Goal: Information Seeking & Learning: Learn about a topic

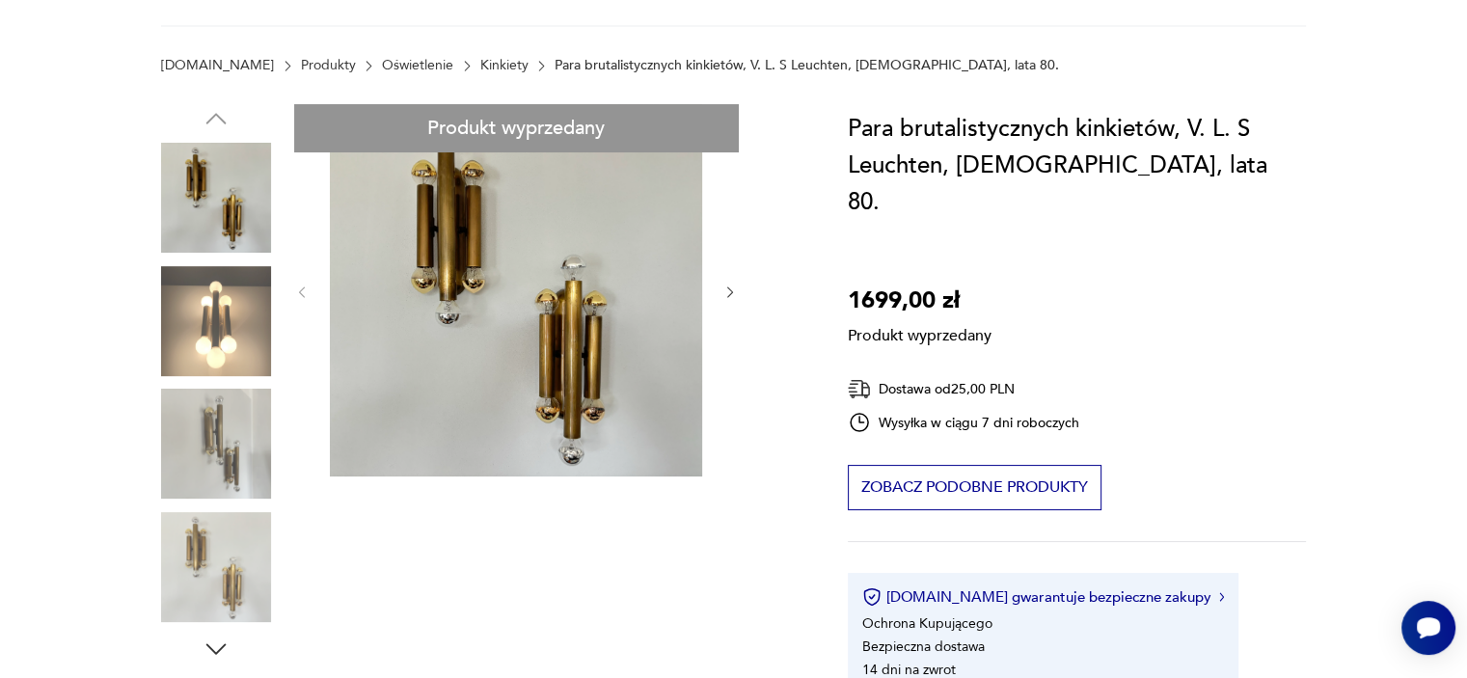
scroll to position [96, 0]
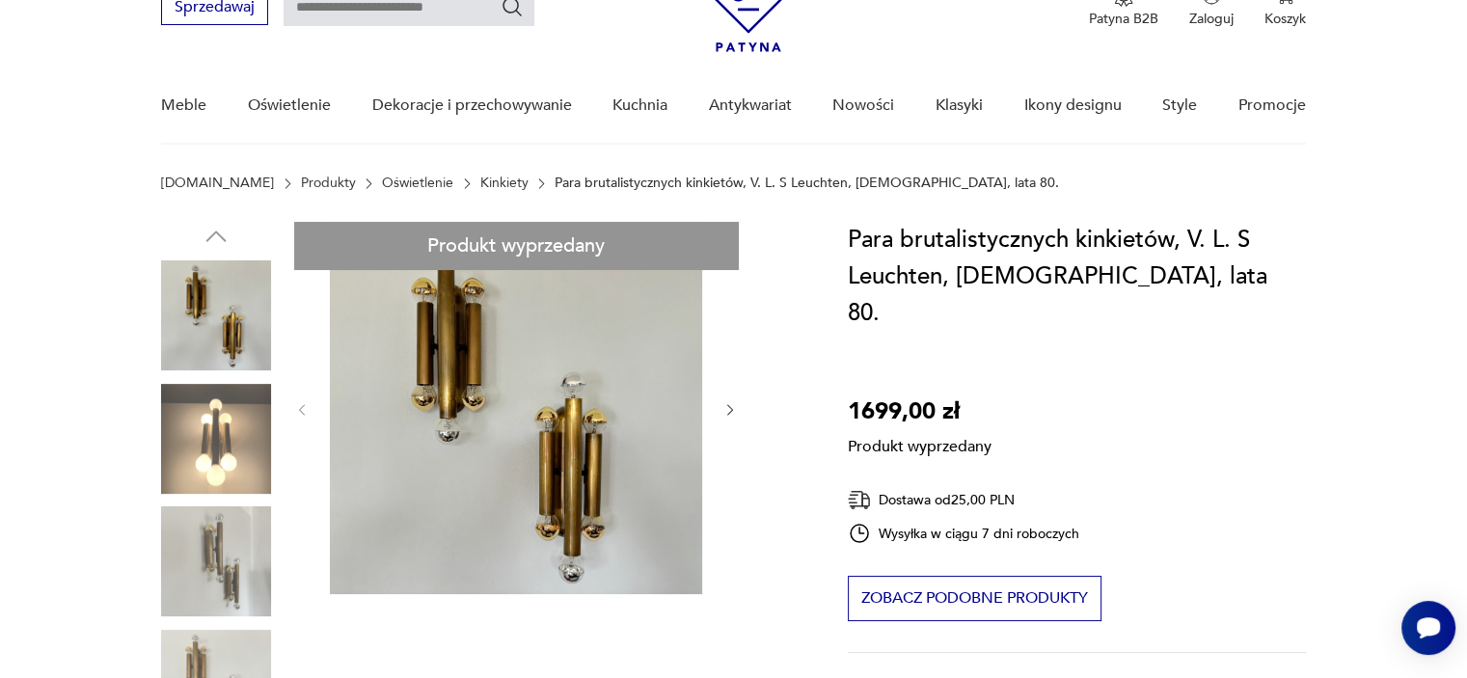
click at [480, 188] on link "Kinkiety" at bounding box center [504, 183] width 48 height 15
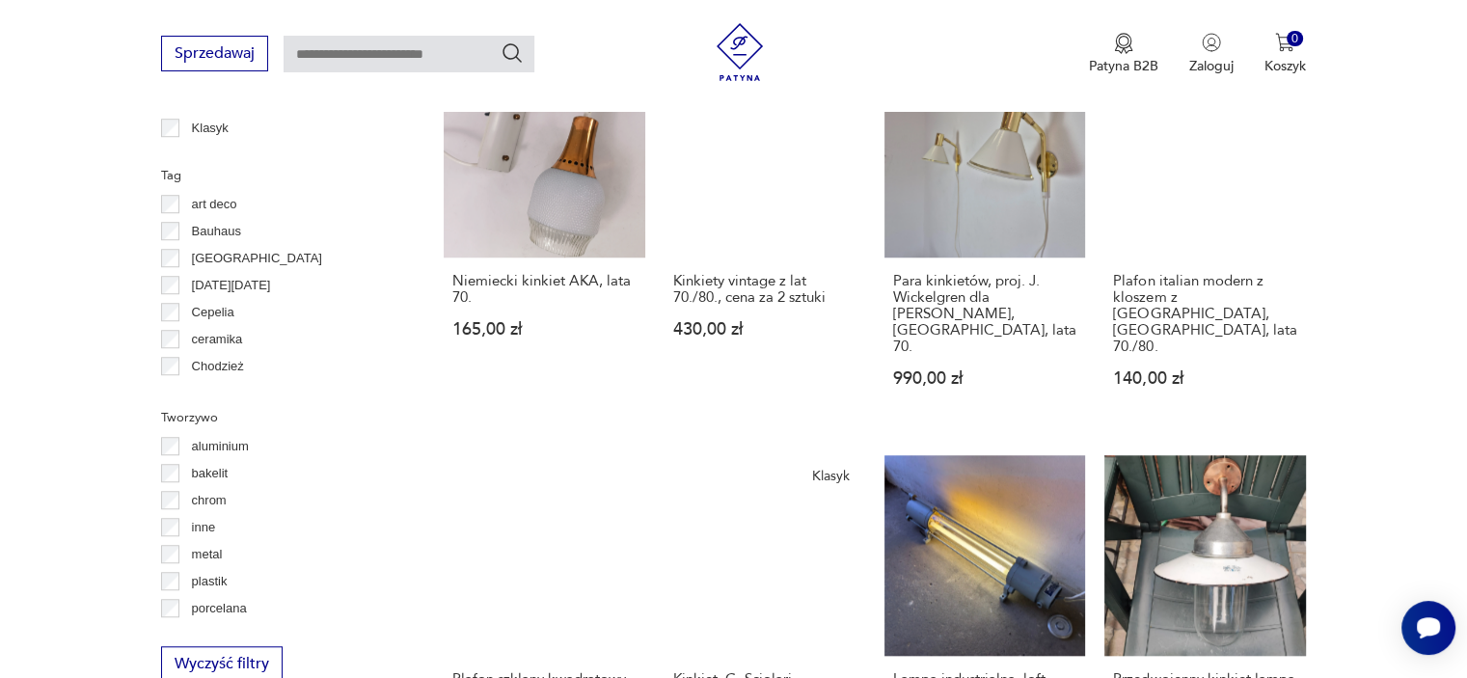
scroll to position [1764, 0]
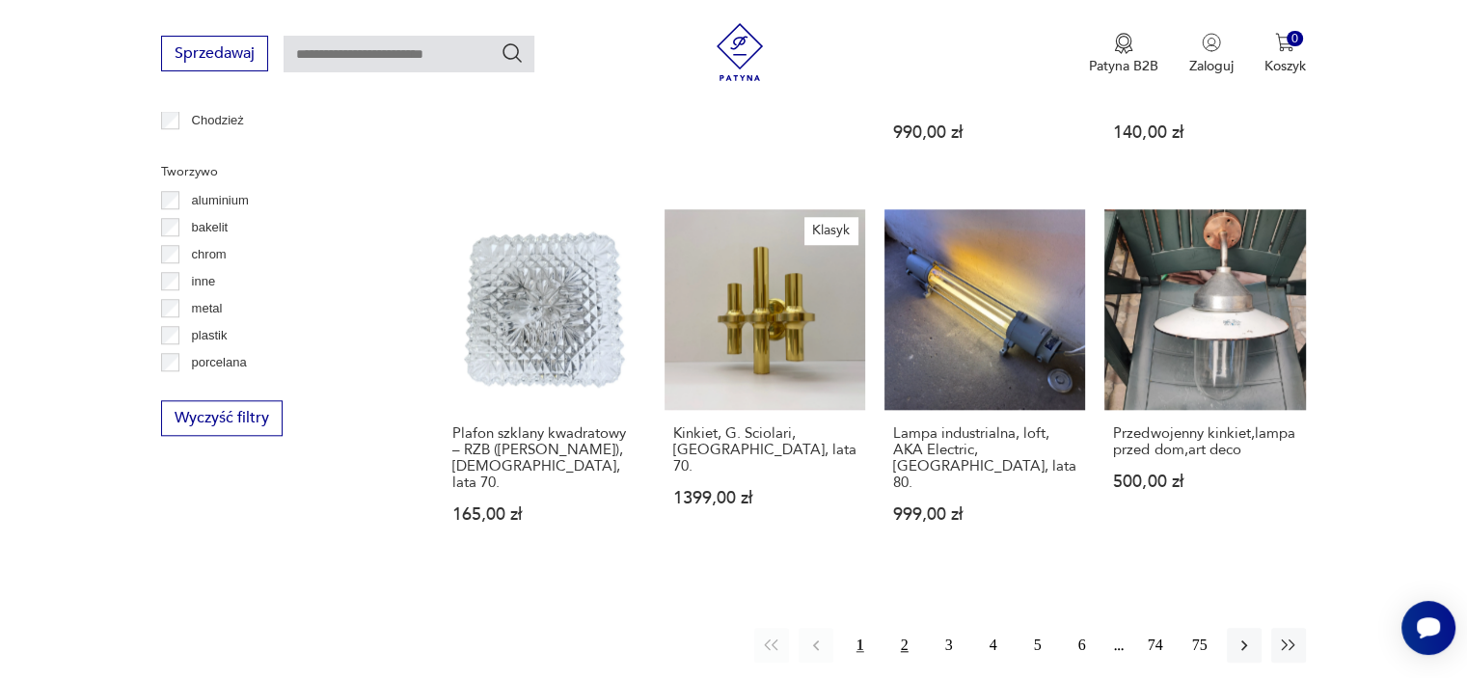
click at [905, 628] on button "2" at bounding box center [904, 645] width 35 height 35
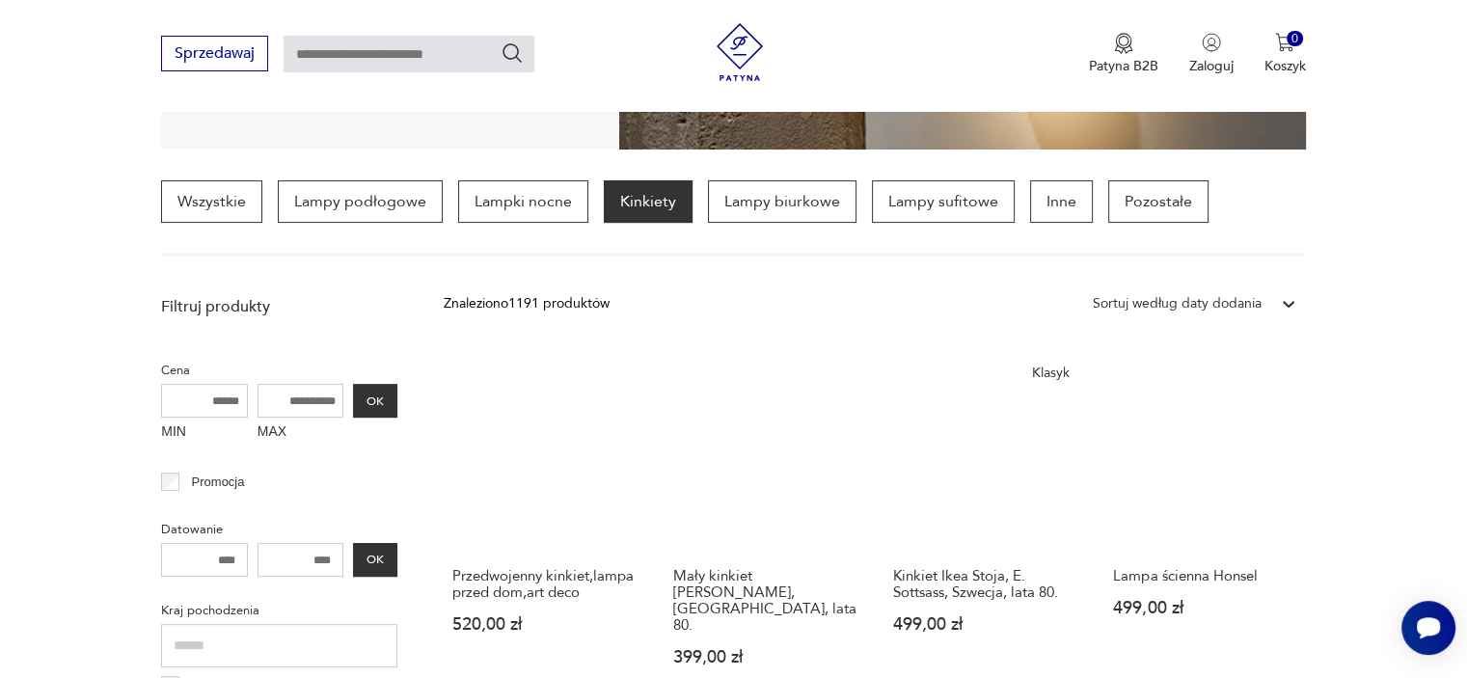
scroll to position [453, 0]
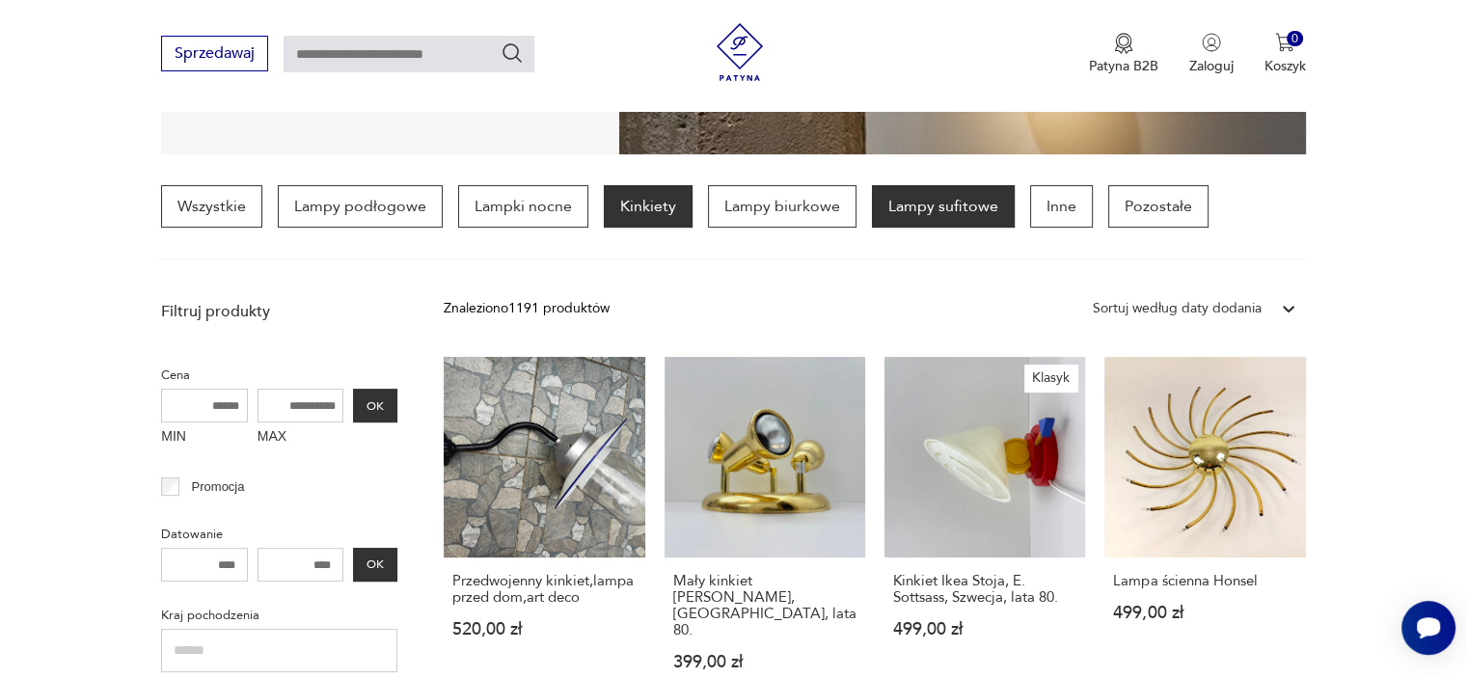
click at [967, 208] on p "Lampy sufitowe" at bounding box center [943, 206] width 143 height 42
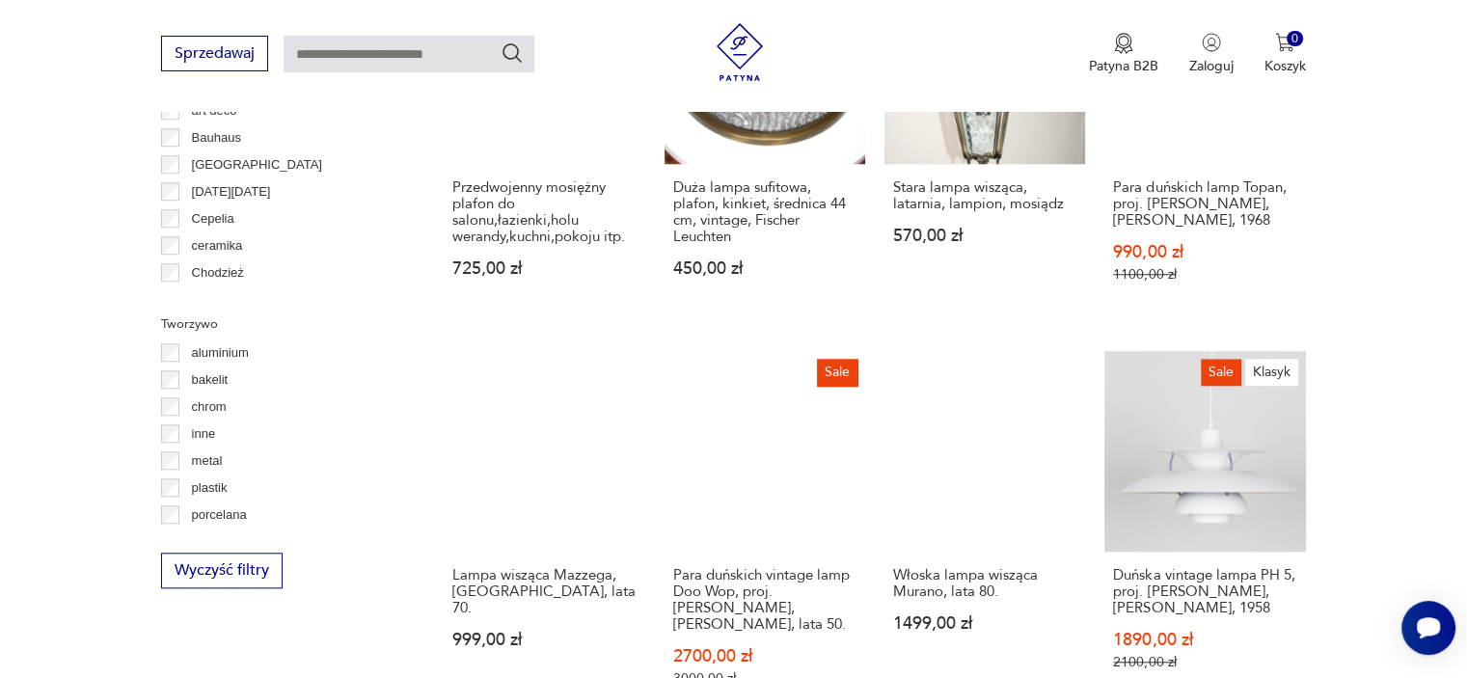
scroll to position [1515, 0]
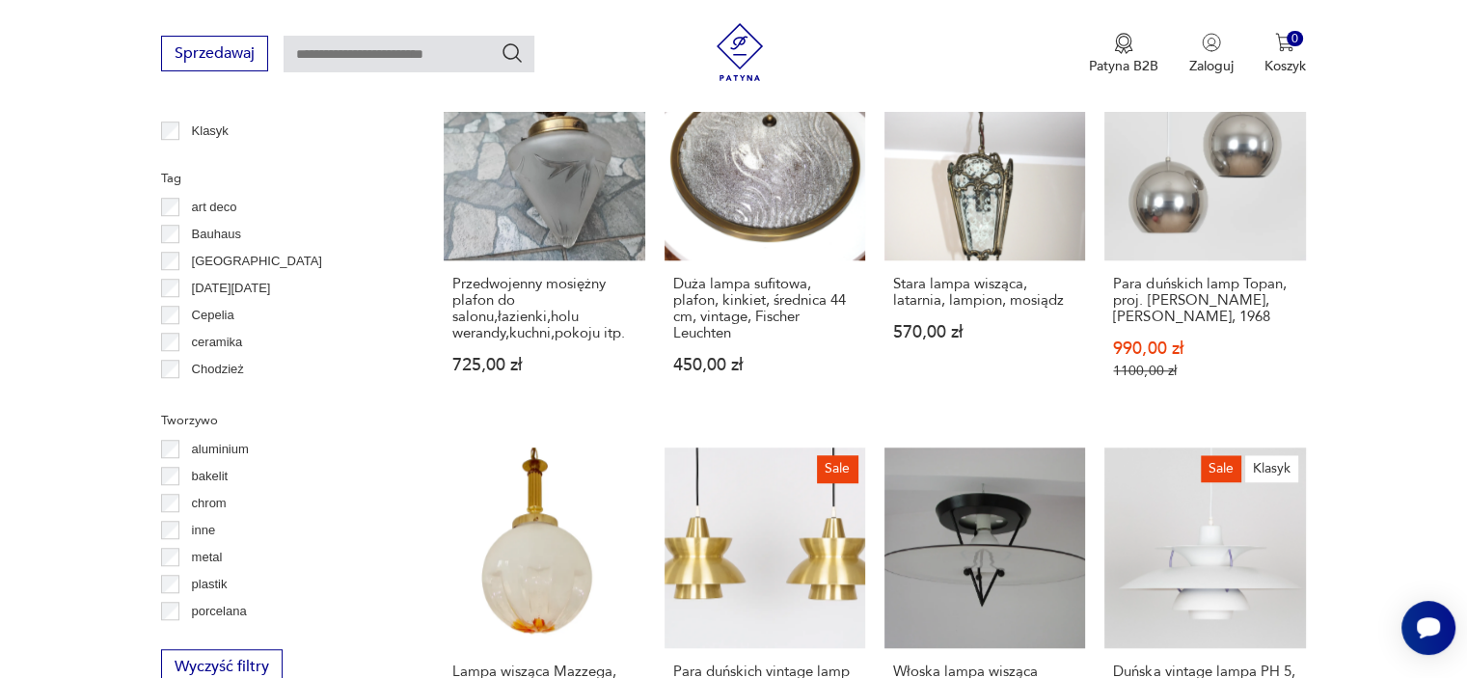
click at [224, 230] on p "Bauhaus" at bounding box center [216, 234] width 49 height 21
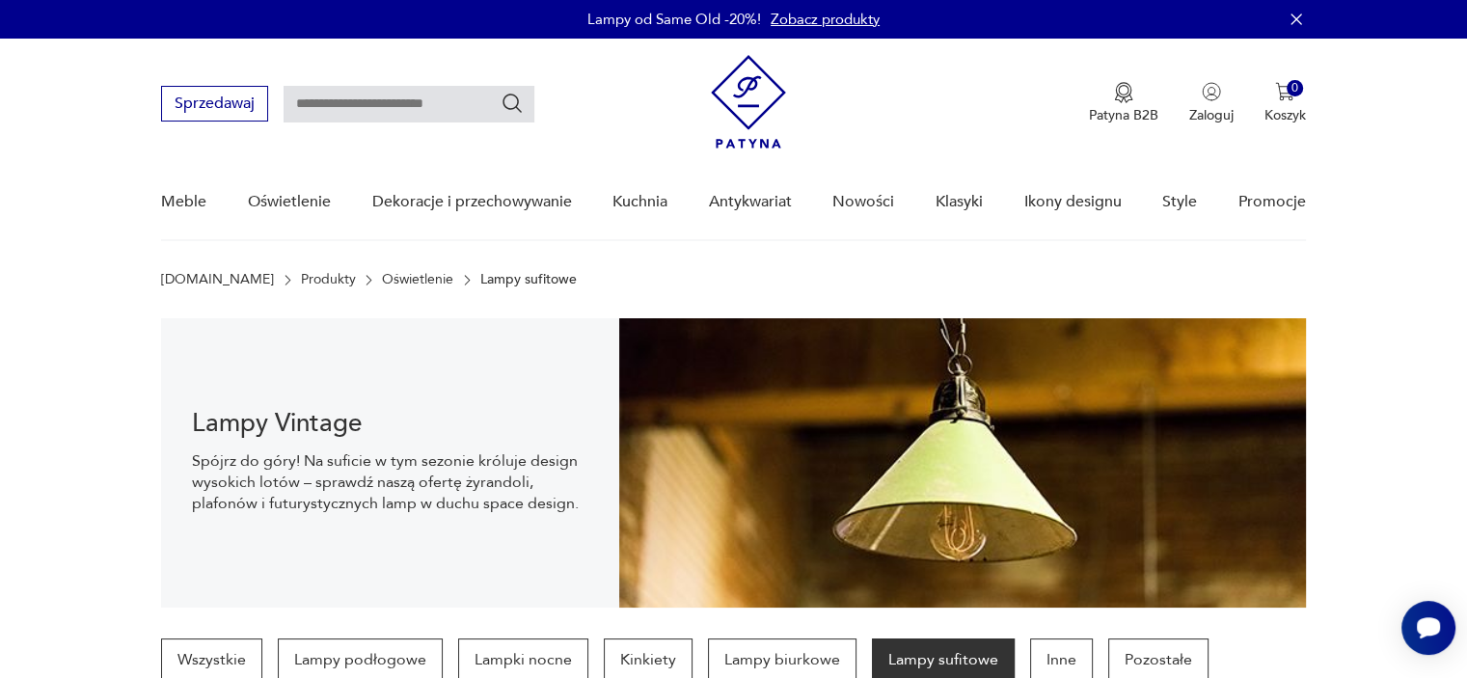
click at [745, 90] on img at bounding box center [748, 102] width 75 height 94
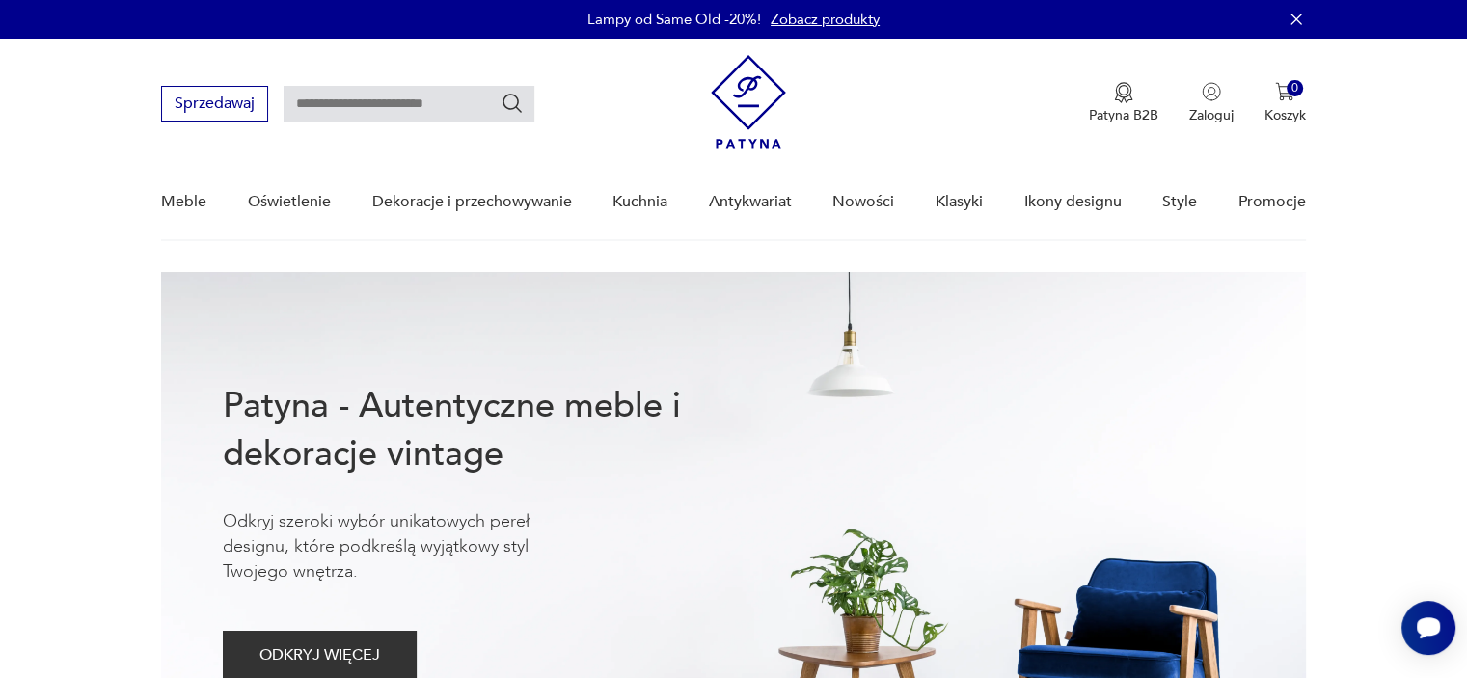
click at [378, 106] on input "text" at bounding box center [409, 104] width 251 height 37
type input "******"
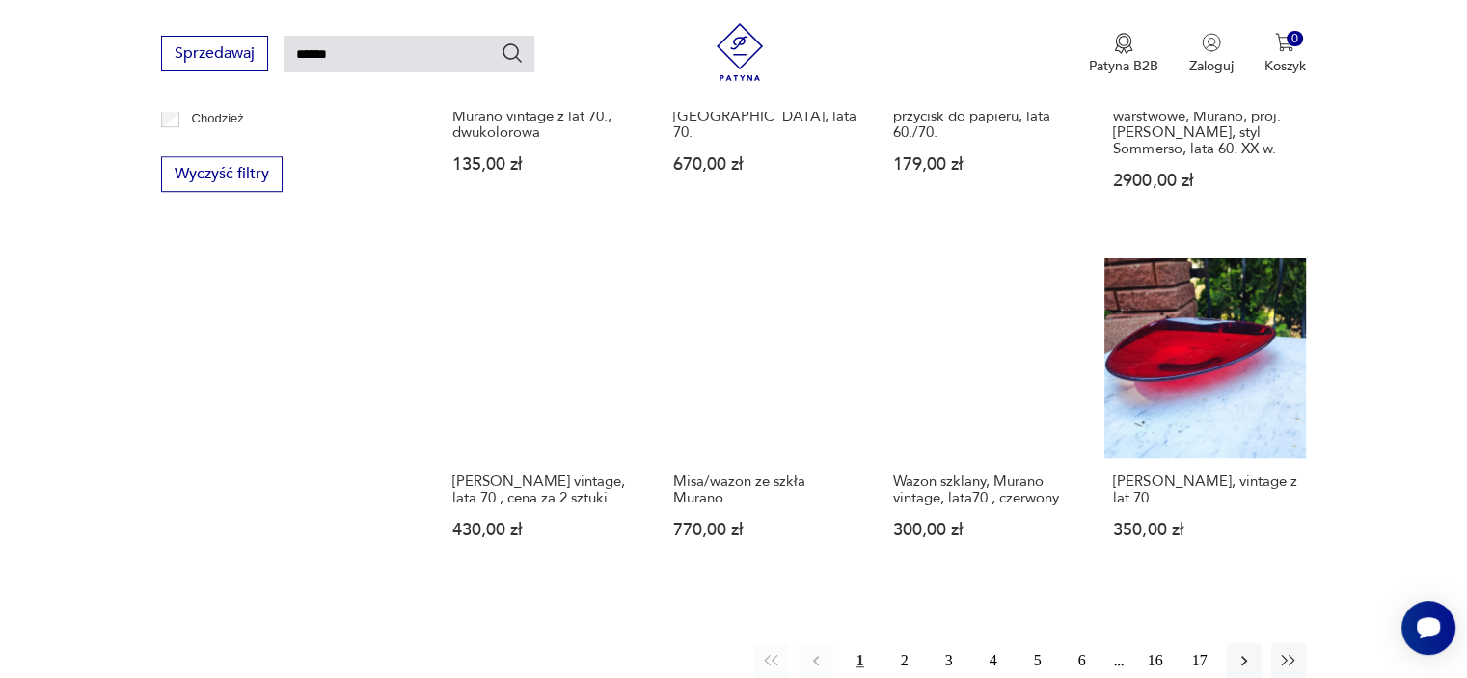
scroll to position [1350, 0]
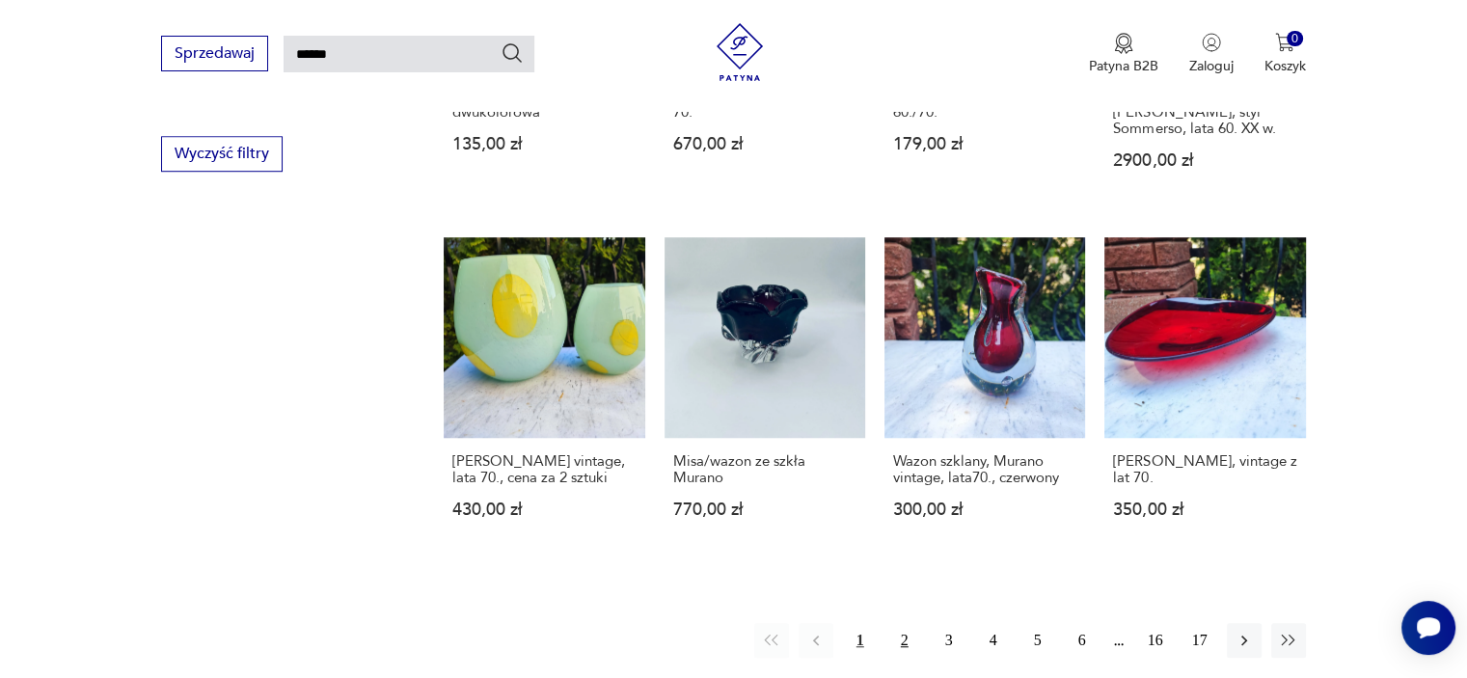
click at [909, 623] on button "2" at bounding box center [904, 640] width 35 height 35
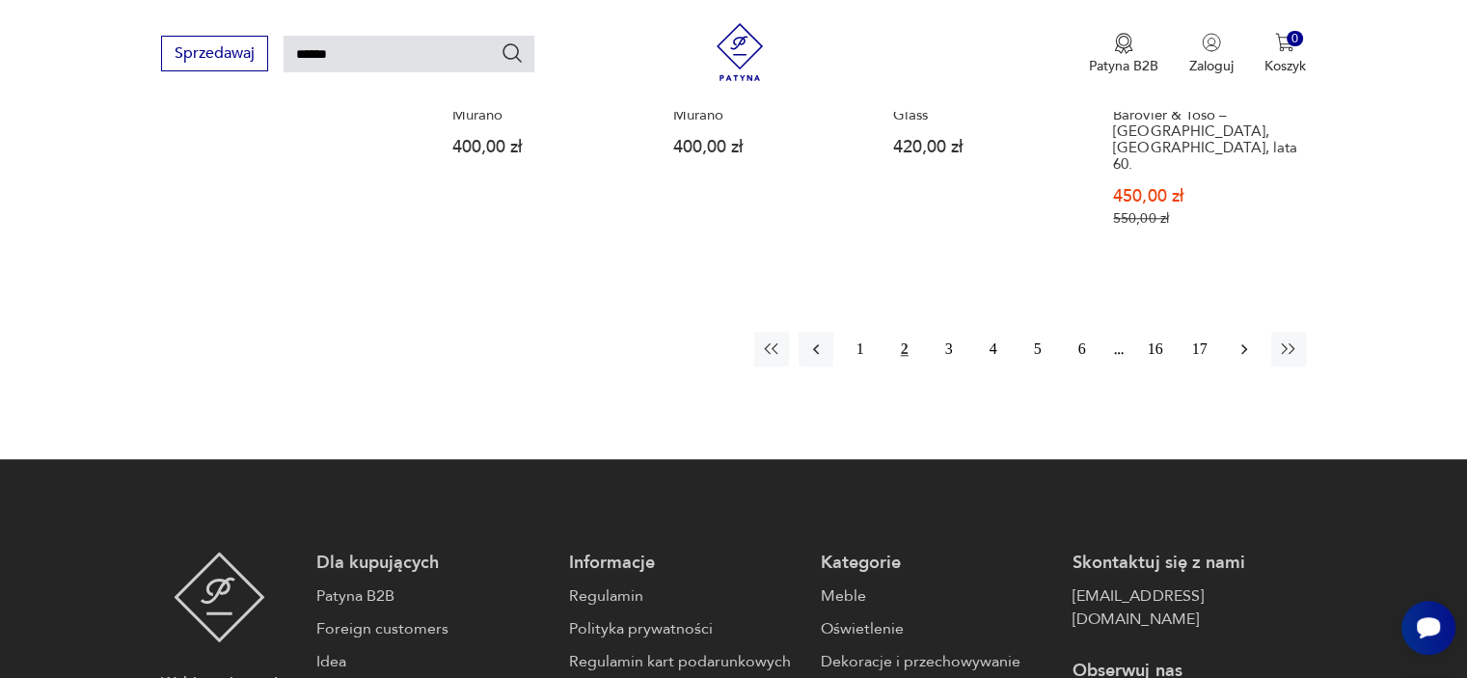
scroll to position [1611, 0]
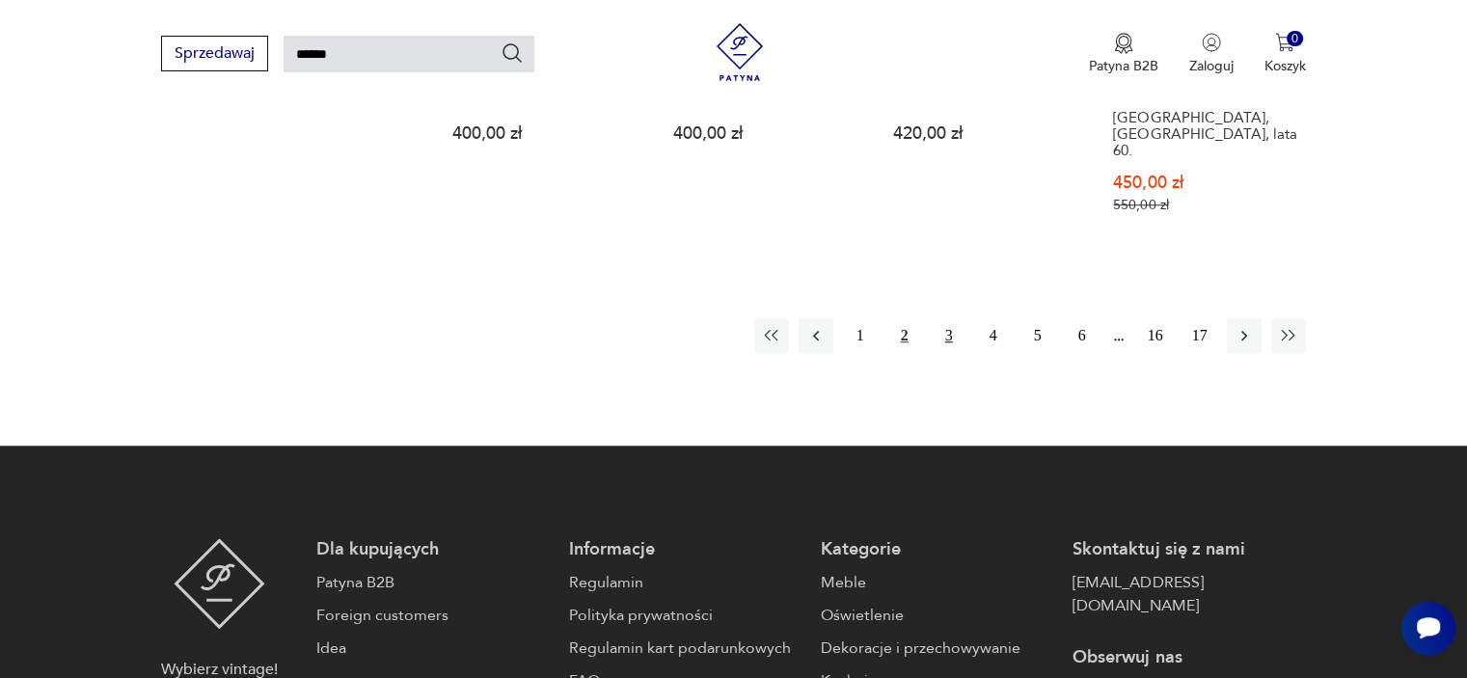
click at [953, 318] on button "3" at bounding box center [949, 335] width 35 height 35
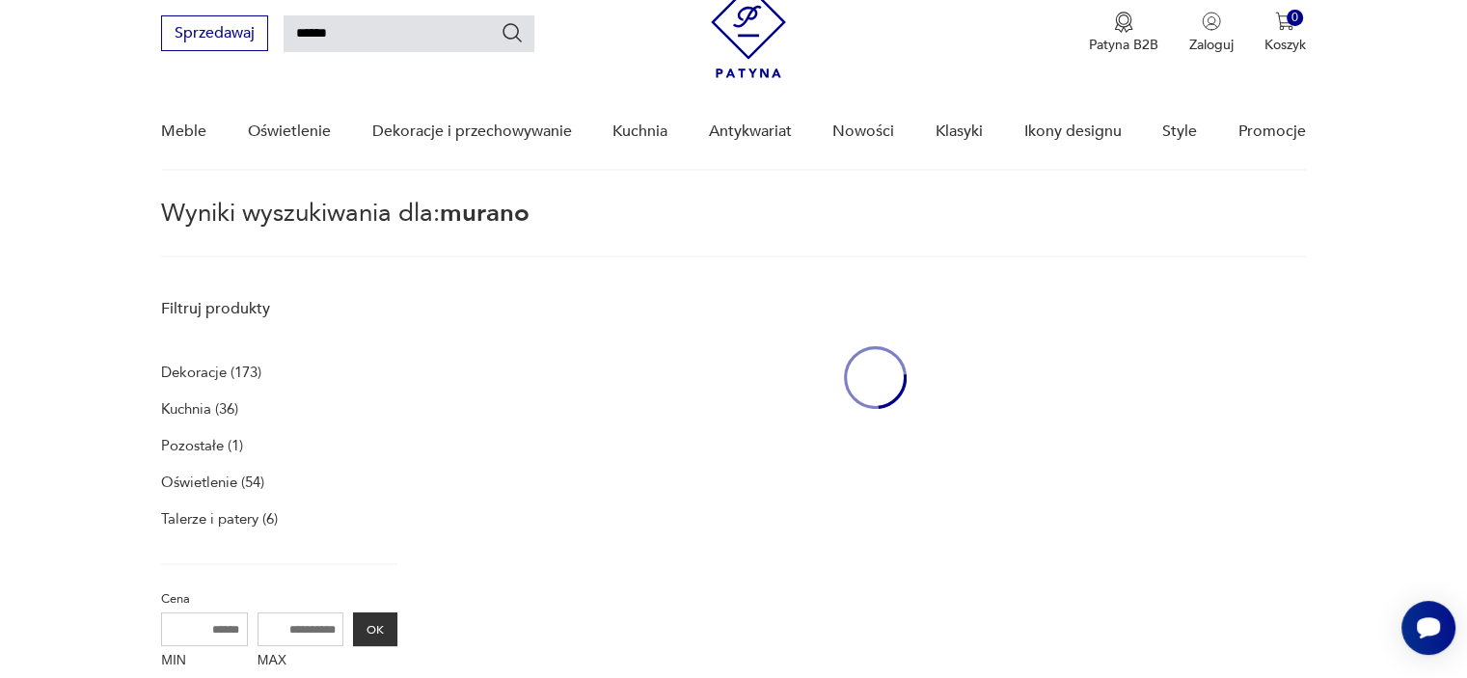
scroll to position [68, 0]
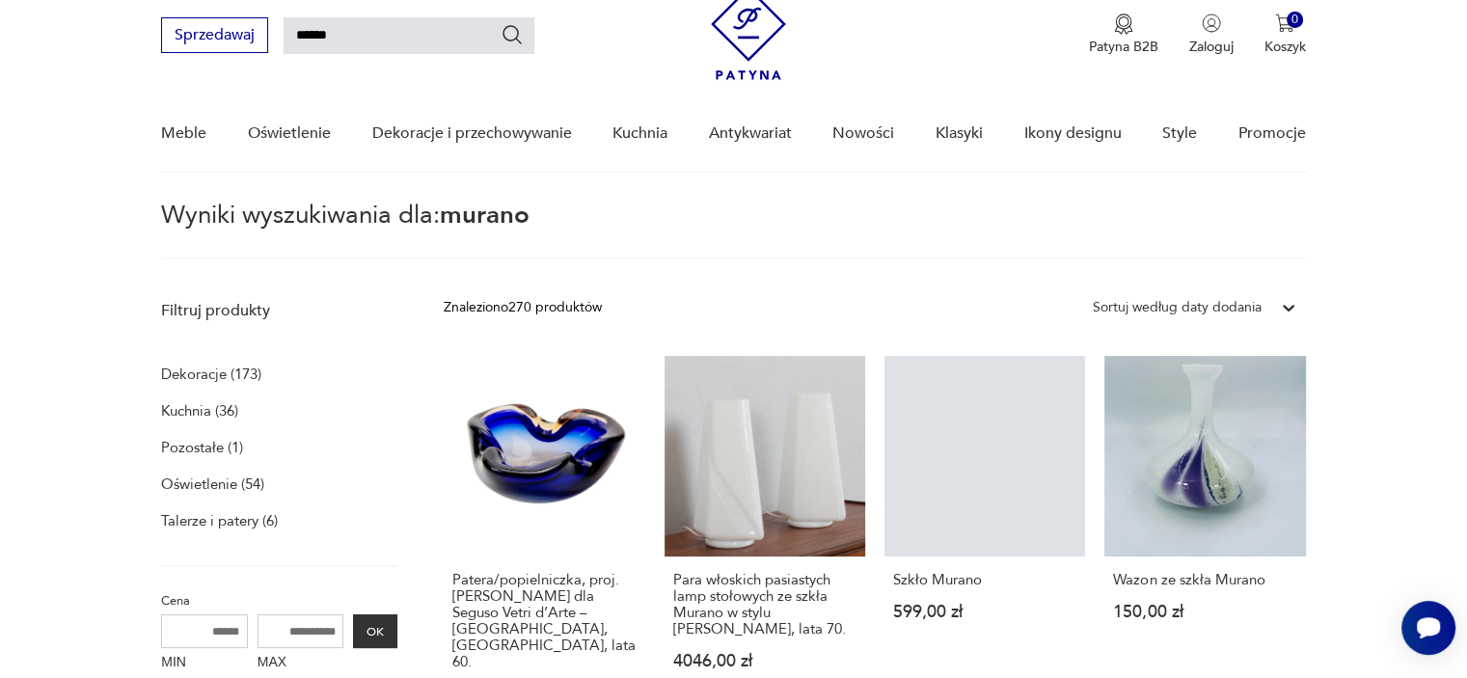
click at [179, 477] on p "Oświetlenie (54)" at bounding box center [212, 484] width 103 height 27
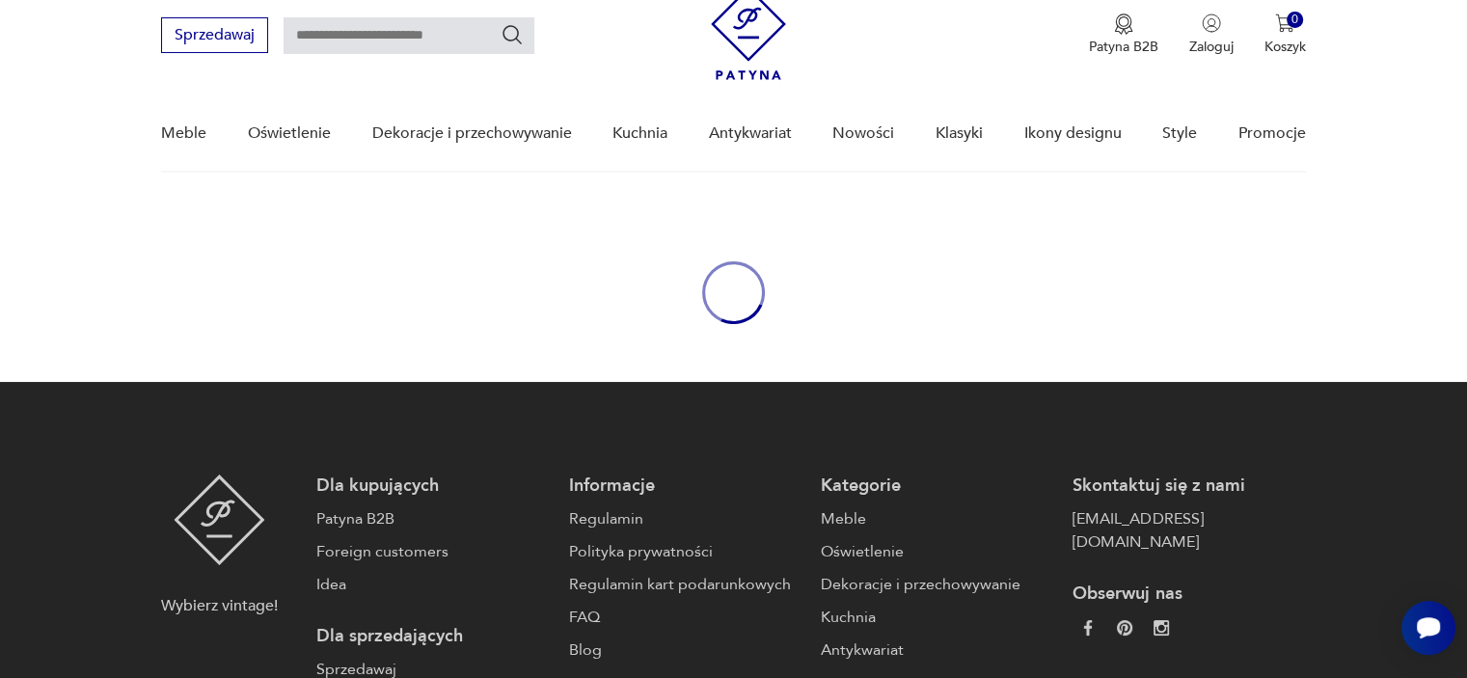
type input "******"
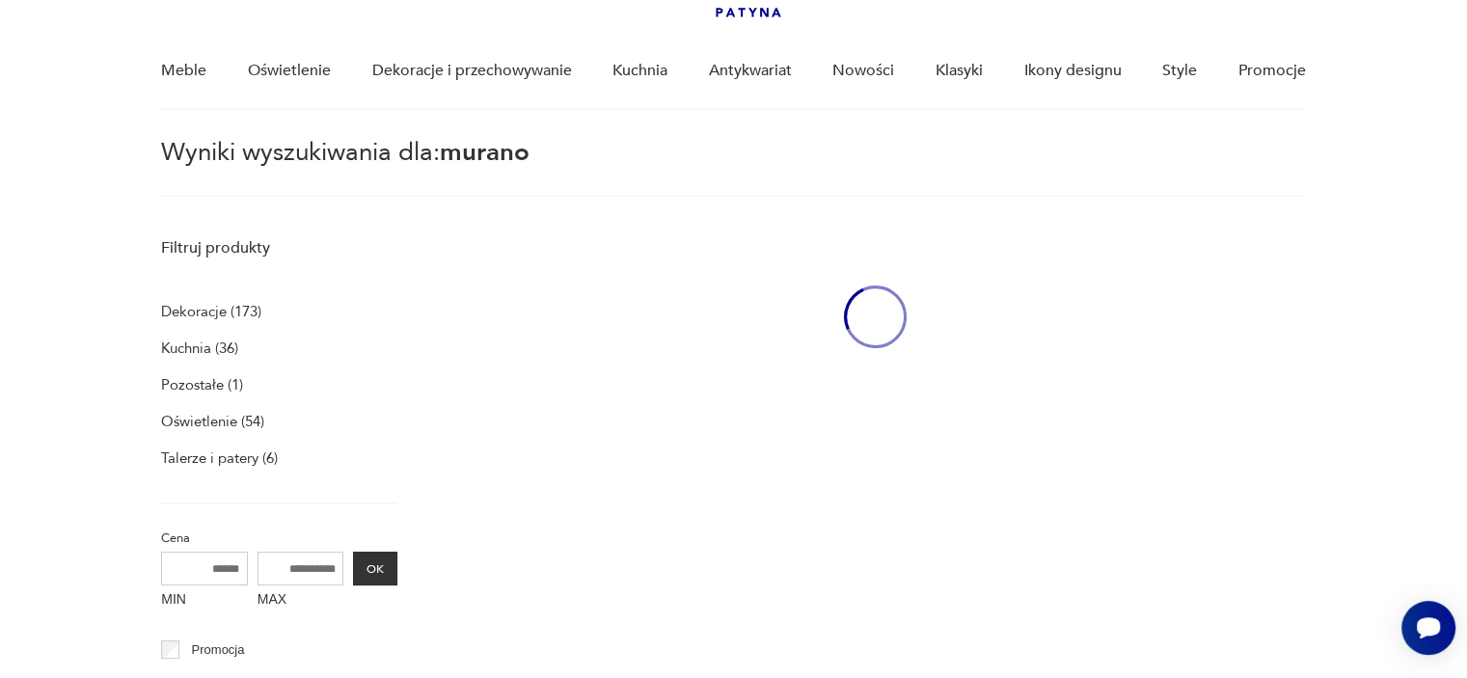
scroll to position [68, 0]
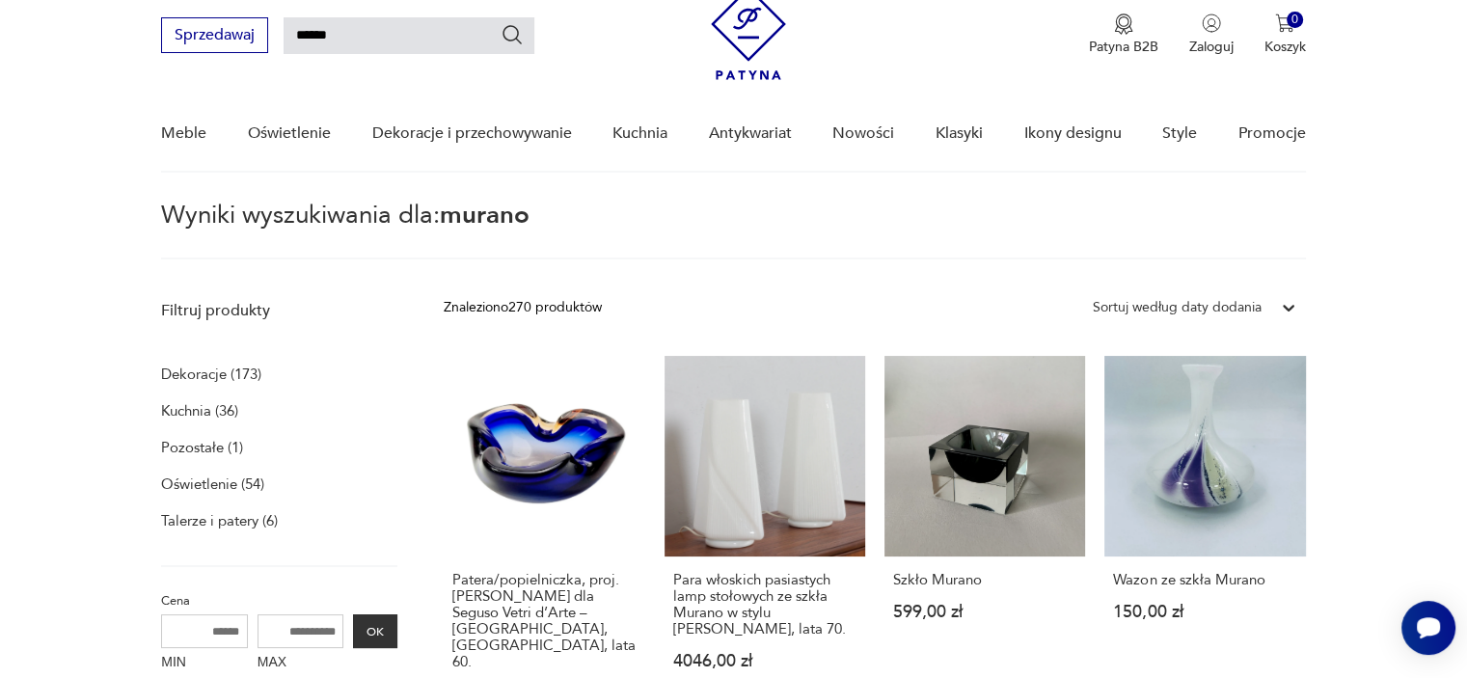
click at [222, 481] on p "Oświetlenie (54)" at bounding box center [212, 484] width 103 height 27
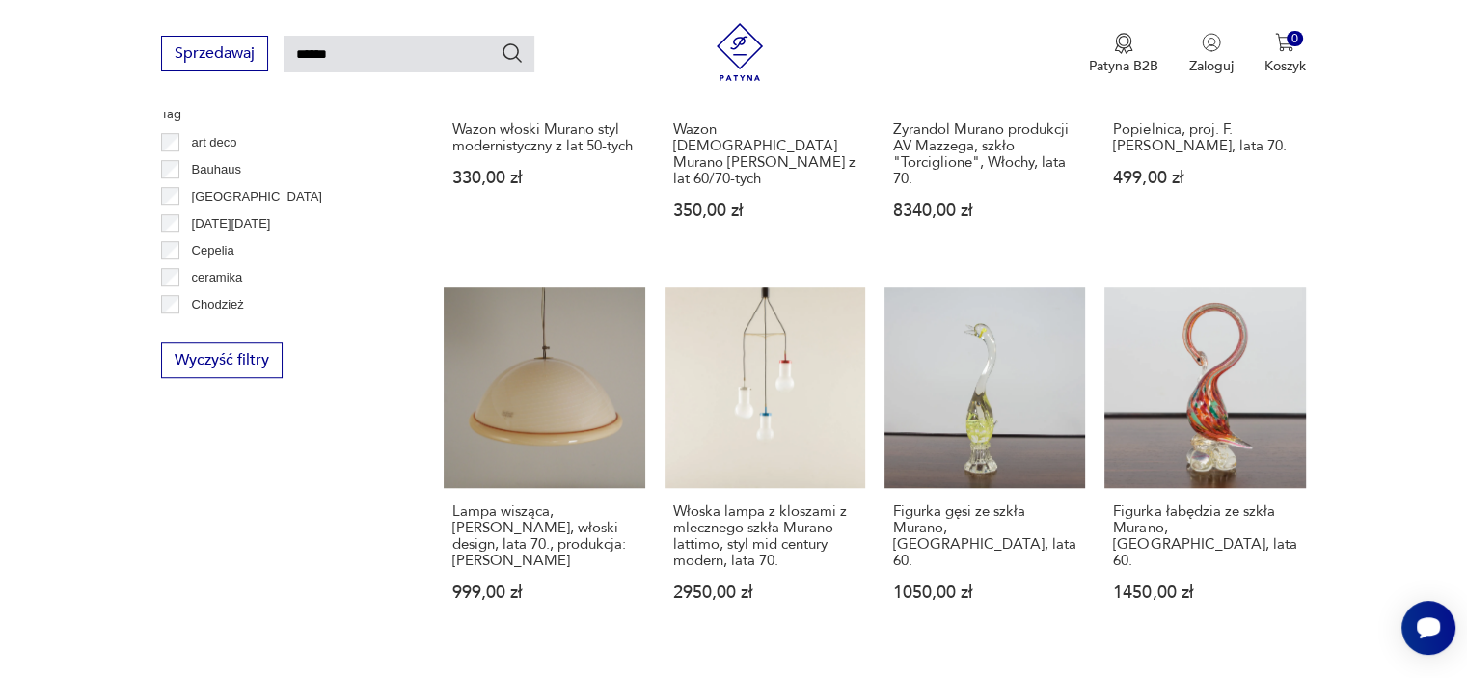
scroll to position [1419, 0]
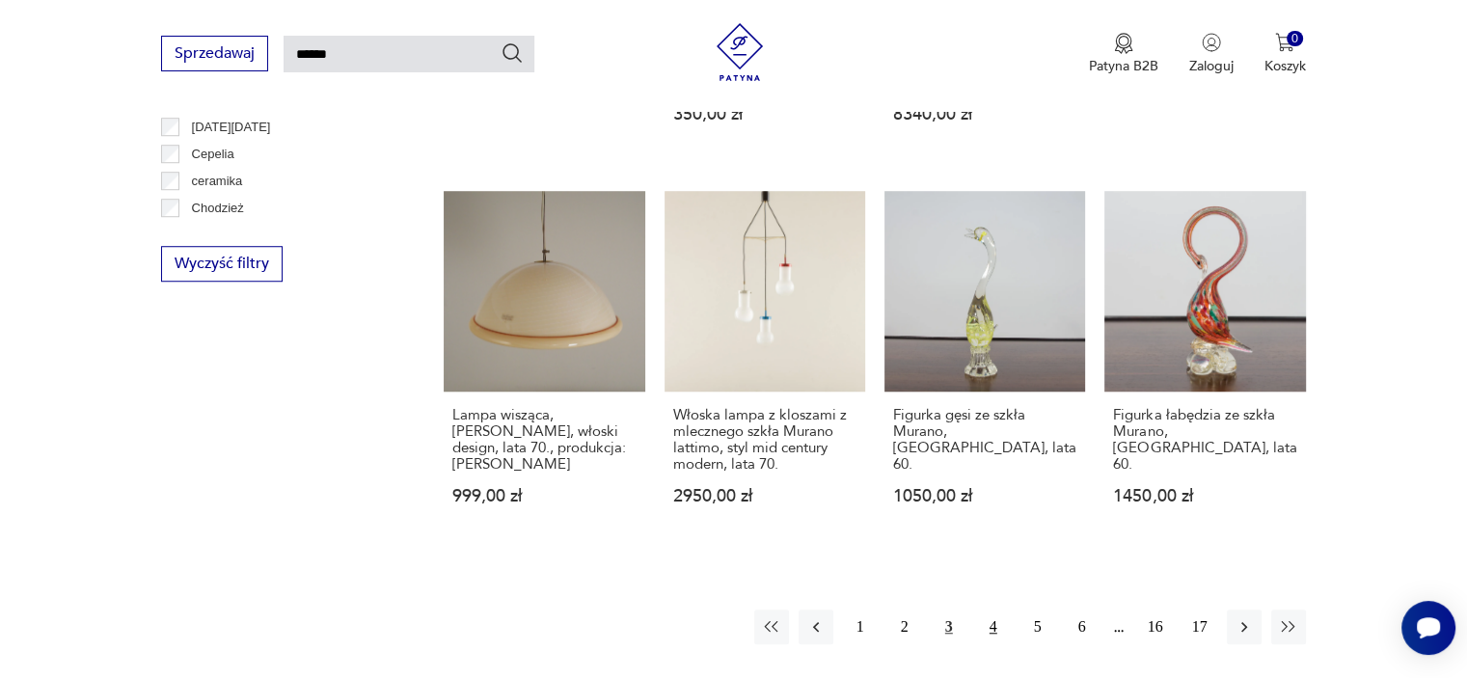
click at [993, 609] on button "4" at bounding box center [993, 626] width 35 height 35
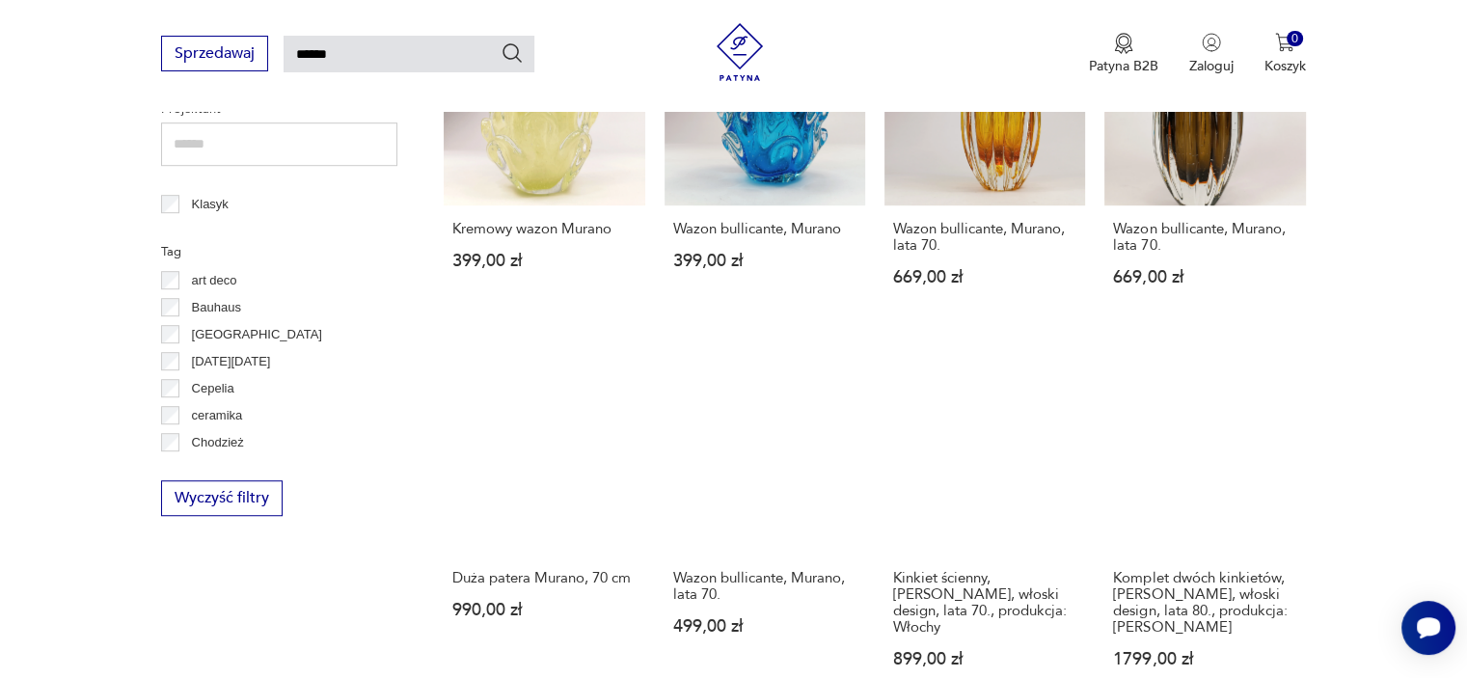
scroll to position [1350, 0]
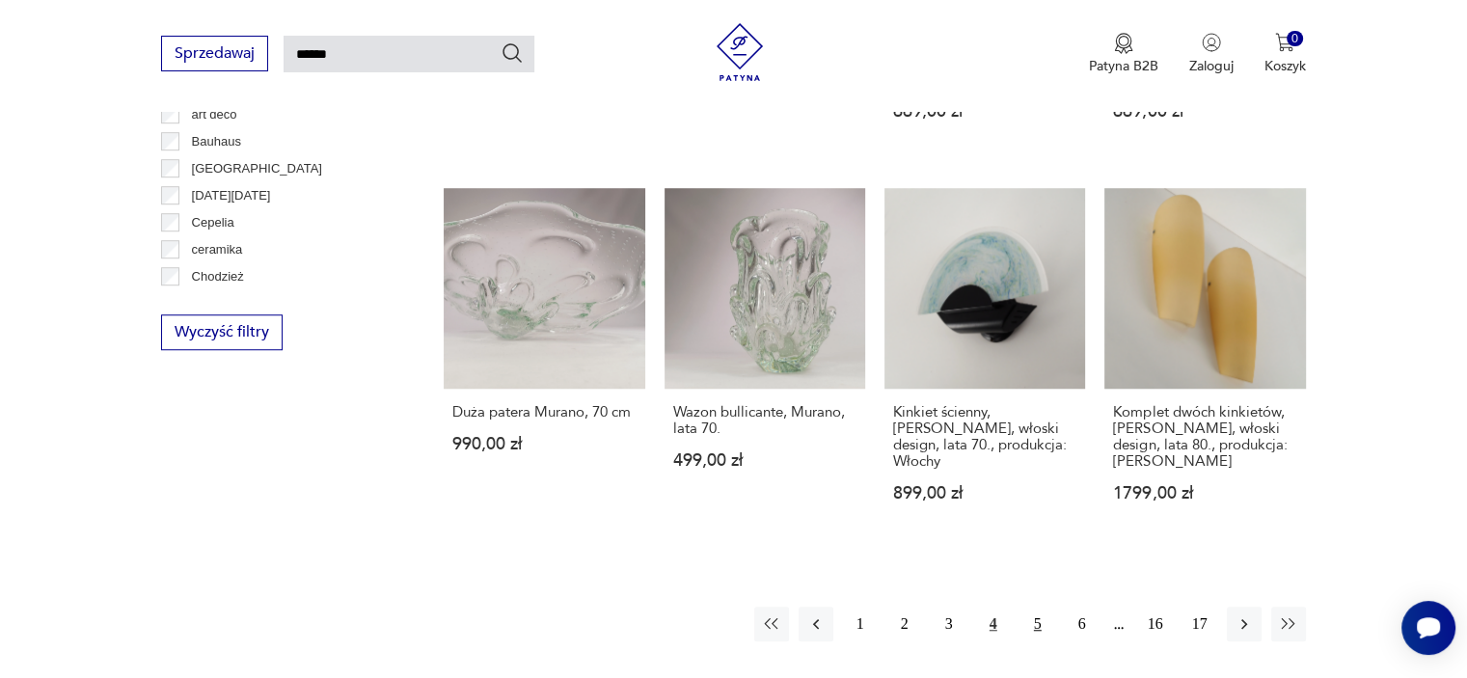
click at [1023, 607] on button "5" at bounding box center [1037, 624] width 35 height 35
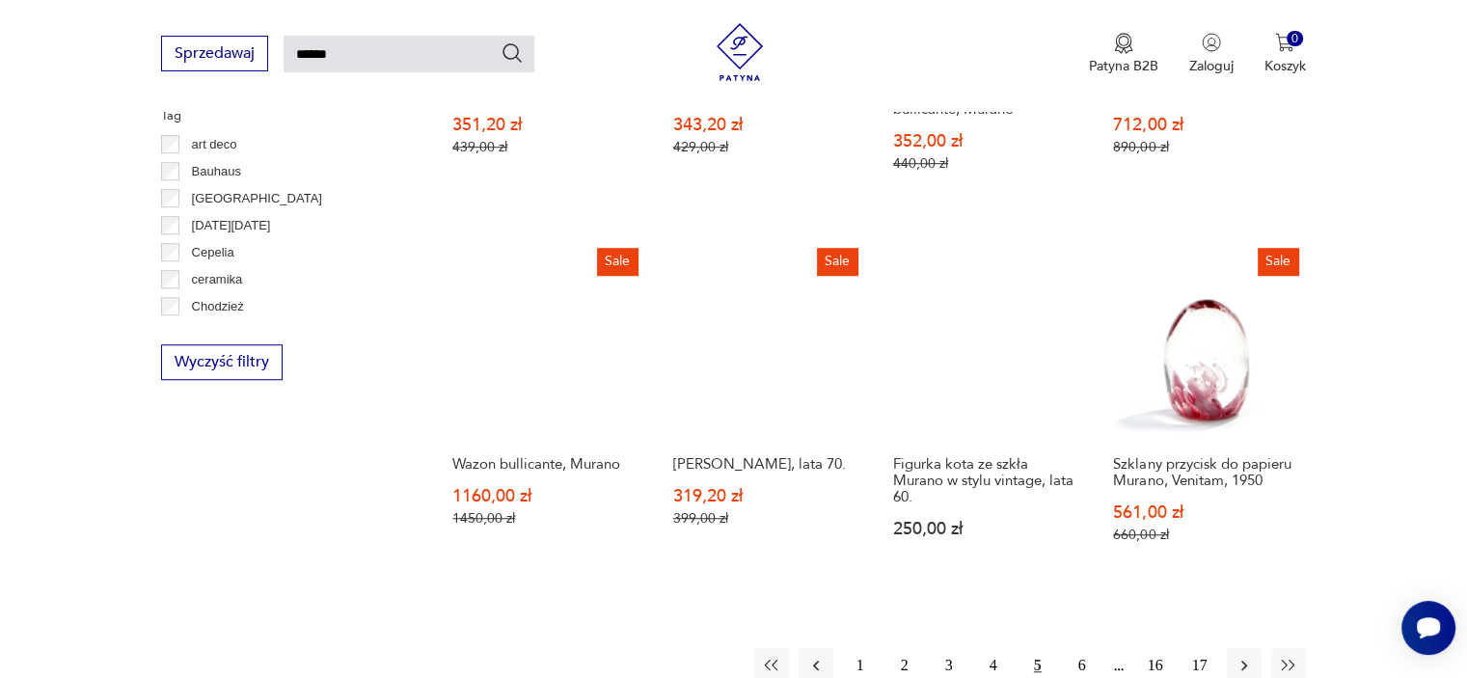
scroll to position [1419, 0]
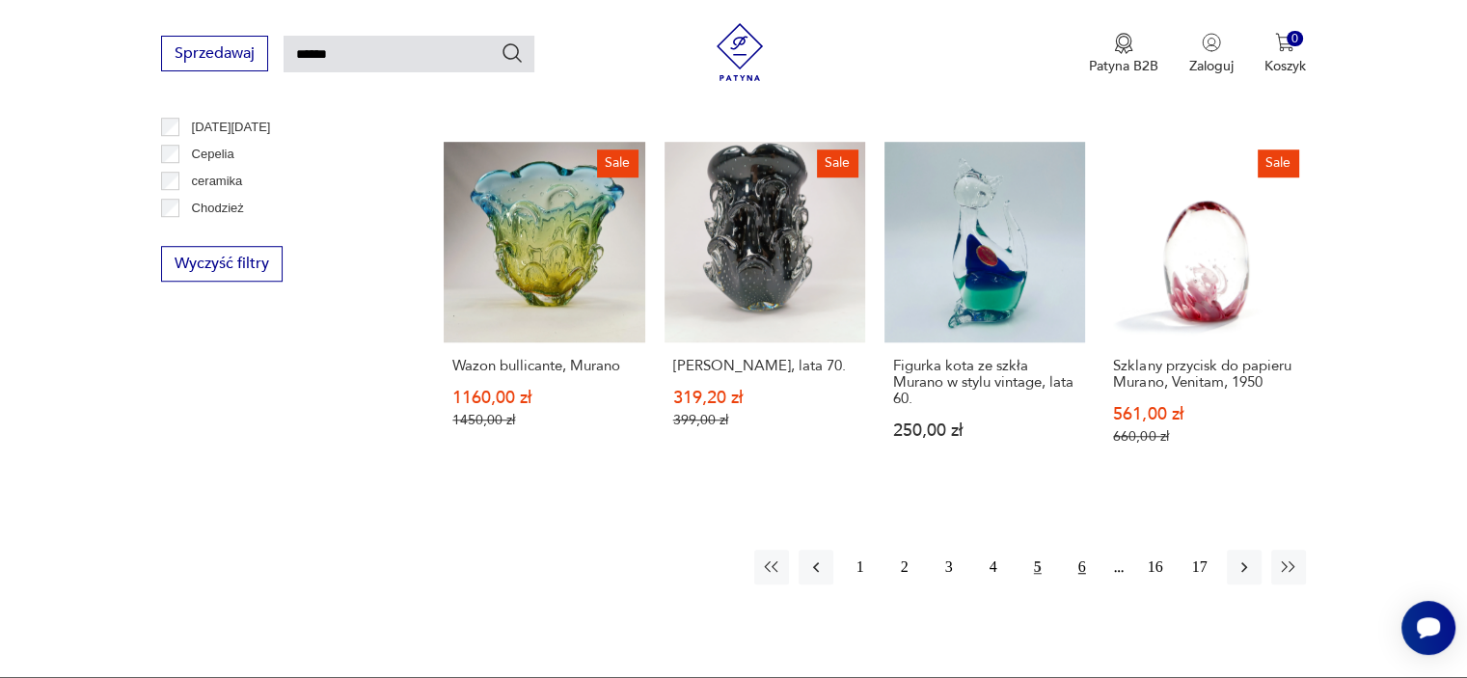
click at [1023, 550] on button "6" at bounding box center [1082, 567] width 35 height 35
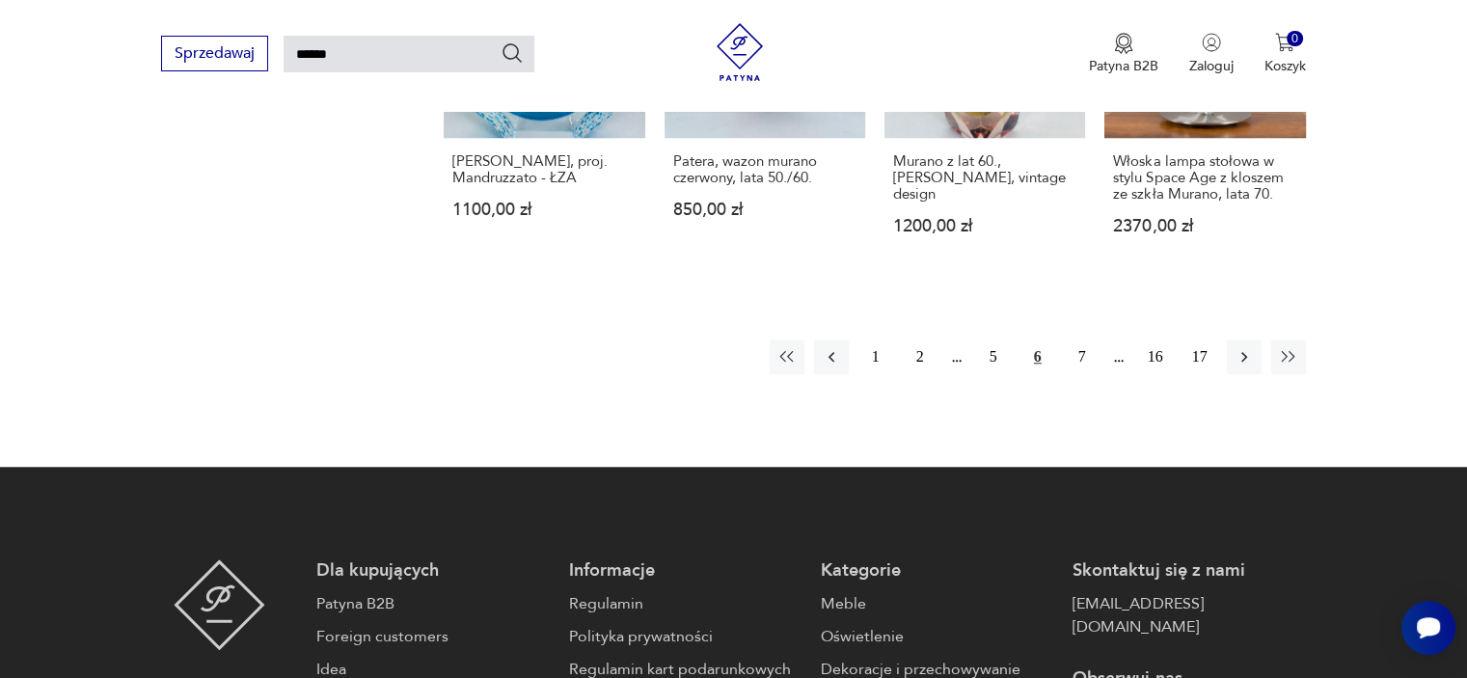
scroll to position [1639, 0]
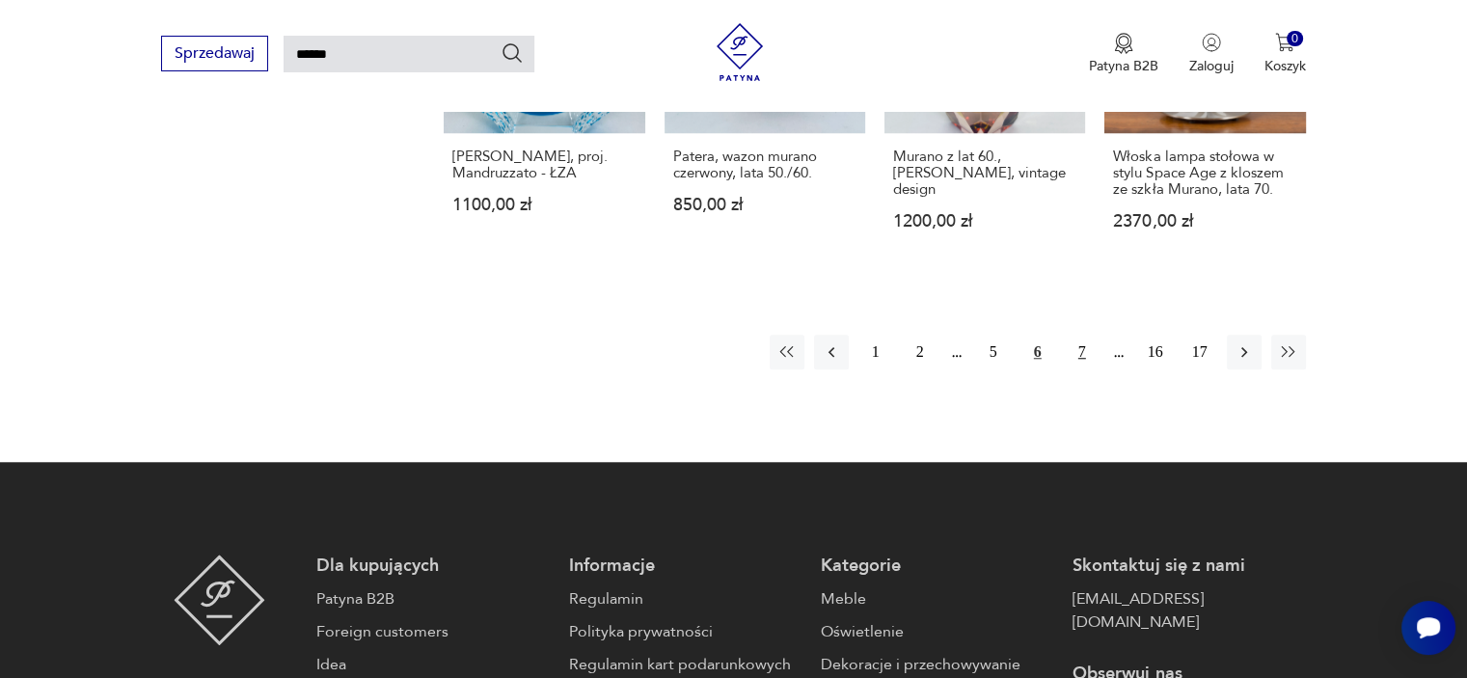
click at [1023, 335] on button "7" at bounding box center [1082, 352] width 35 height 35
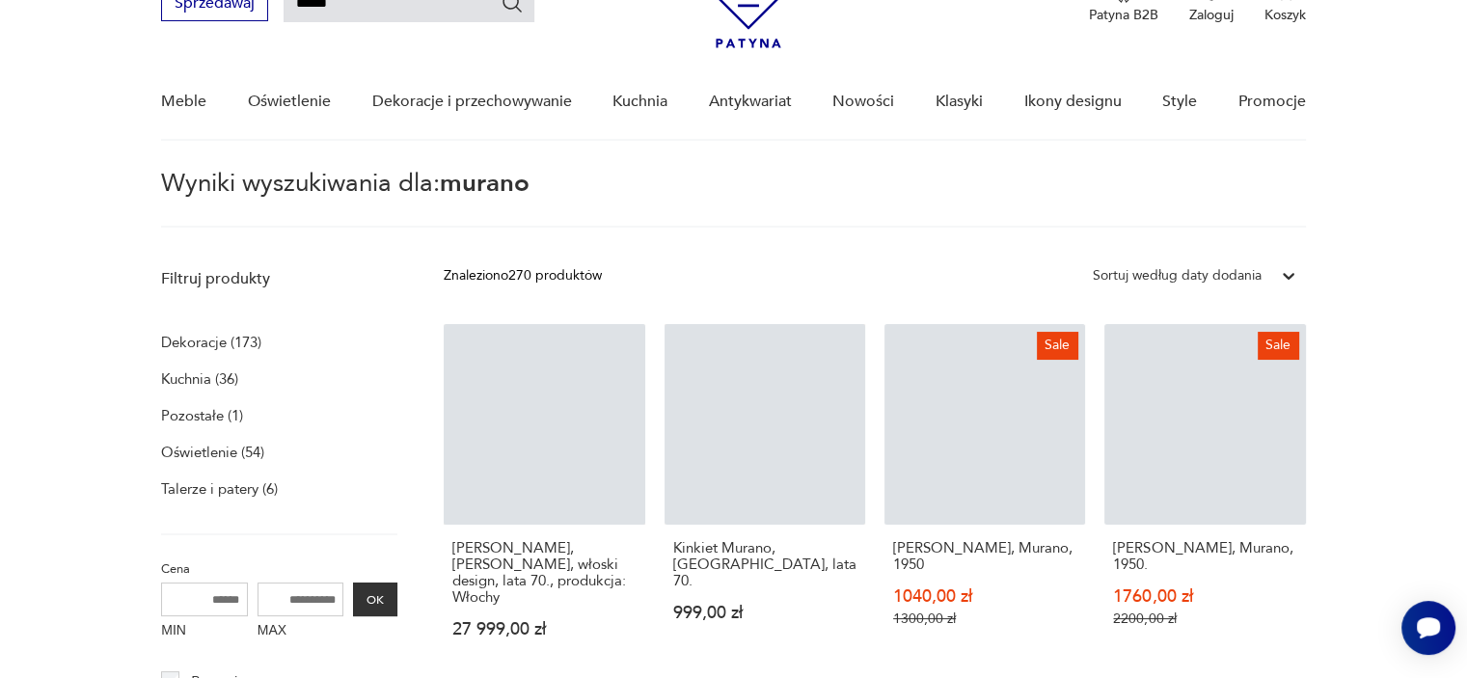
scroll to position [68, 0]
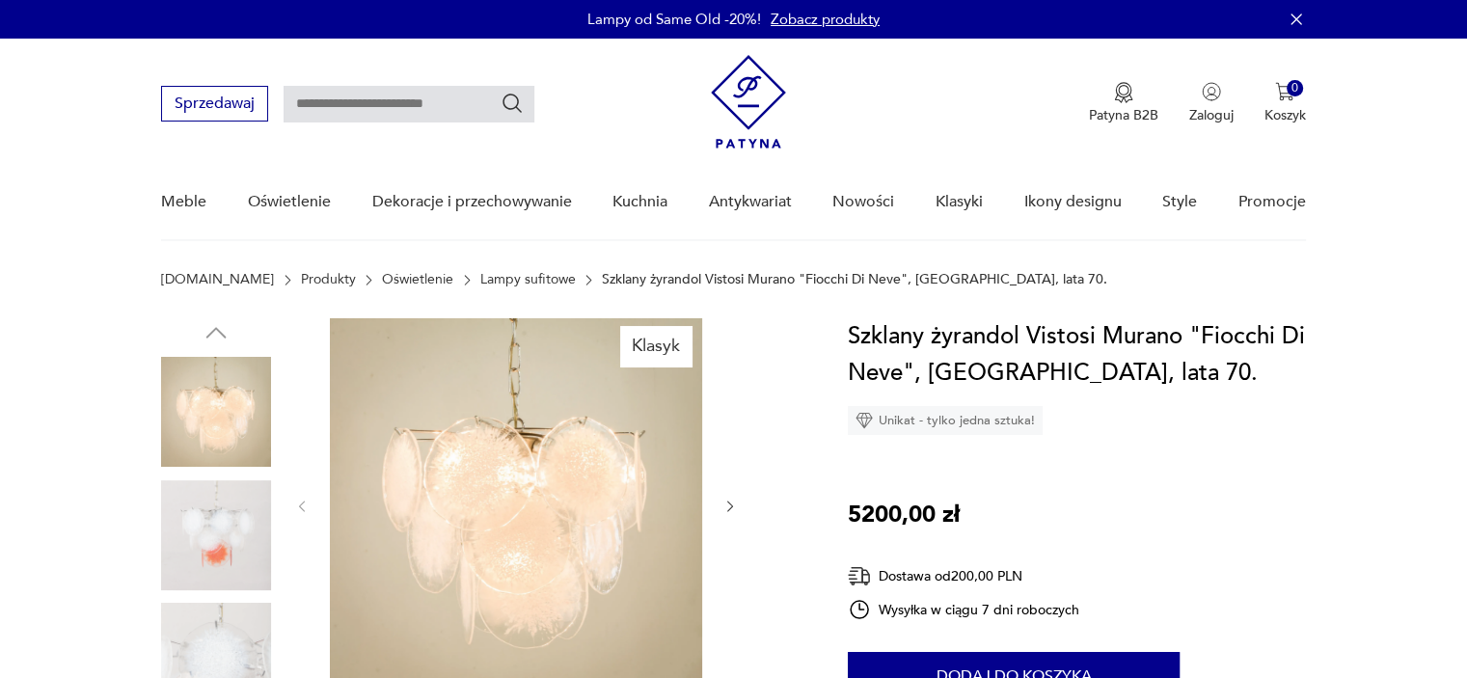
click at [232, 500] on img at bounding box center [216, 535] width 110 height 110
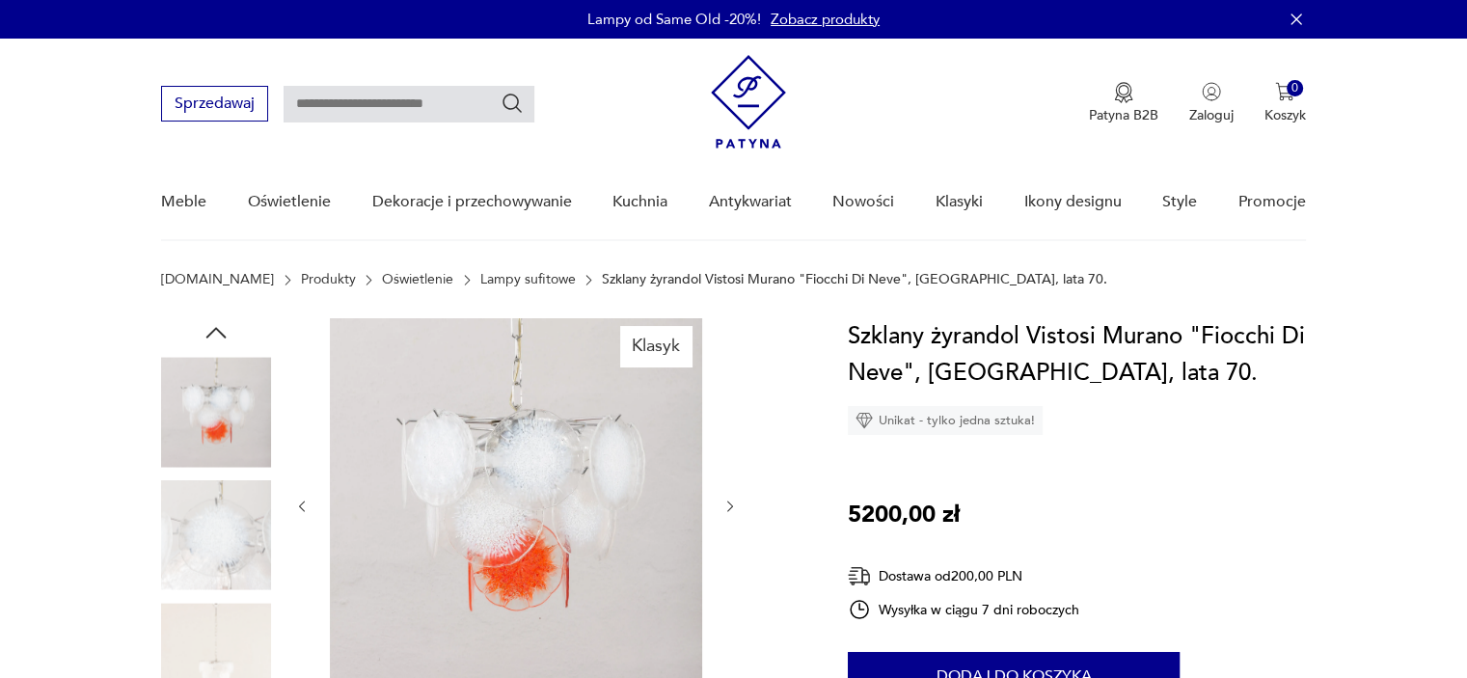
click at [230, 581] on img at bounding box center [216, 535] width 110 height 110
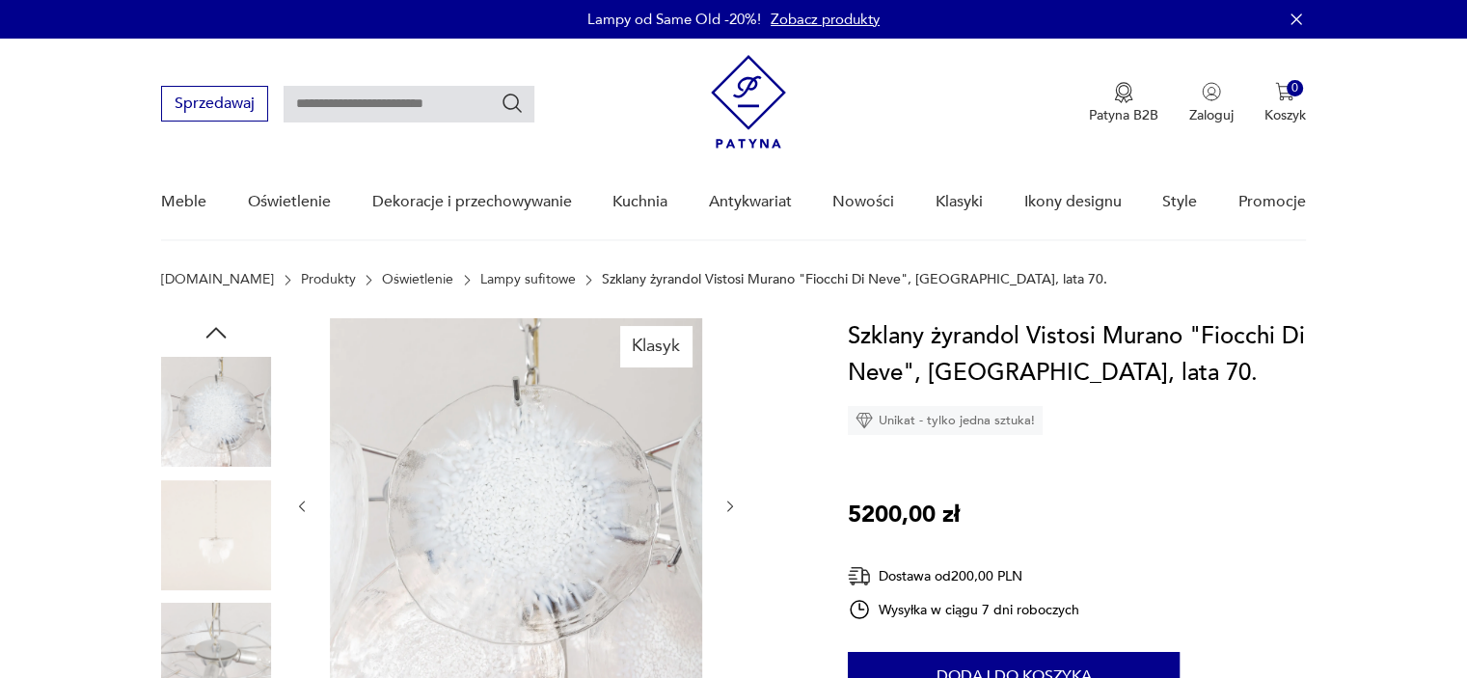
click at [225, 577] on img at bounding box center [216, 535] width 110 height 110
